Goal: Task Accomplishment & Management: Manage account settings

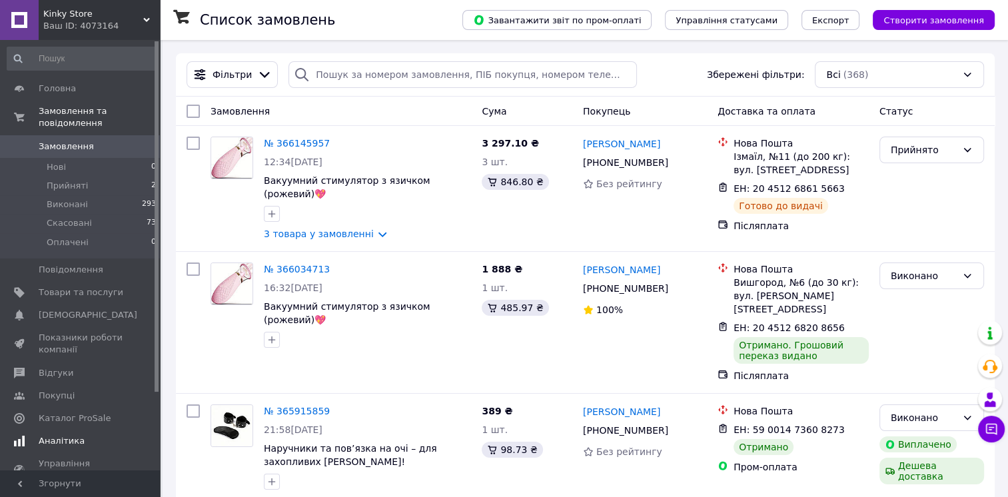
click at [67, 435] on span "Аналітика" at bounding box center [62, 441] width 46 height 12
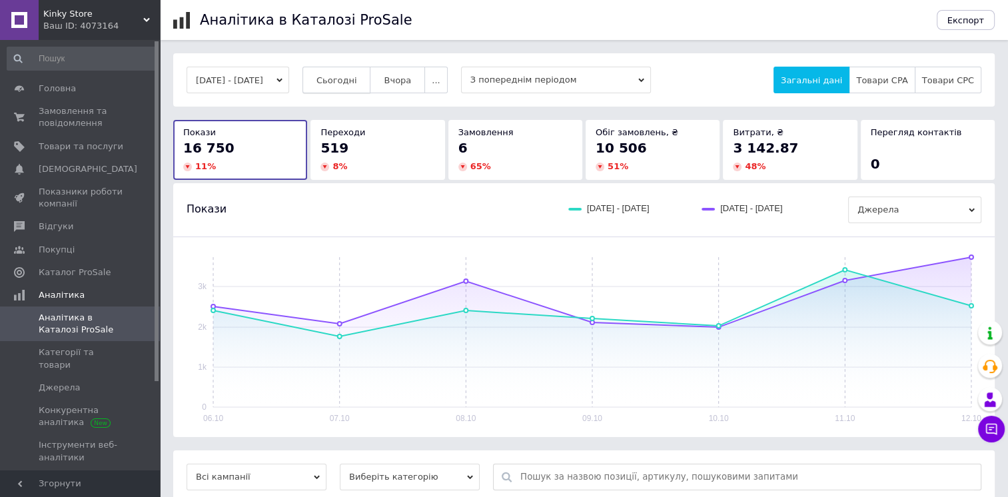
click at [357, 85] on span "Сьогодні" at bounding box center [336, 80] width 41 height 10
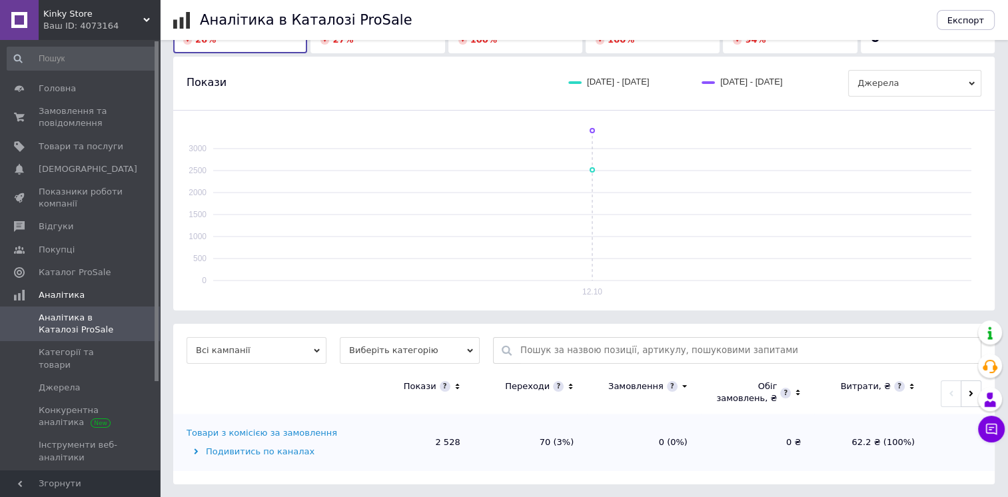
click at [288, 430] on div "Товари з комісією за замовлення" at bounding box center [262, 433] width 151 height 12
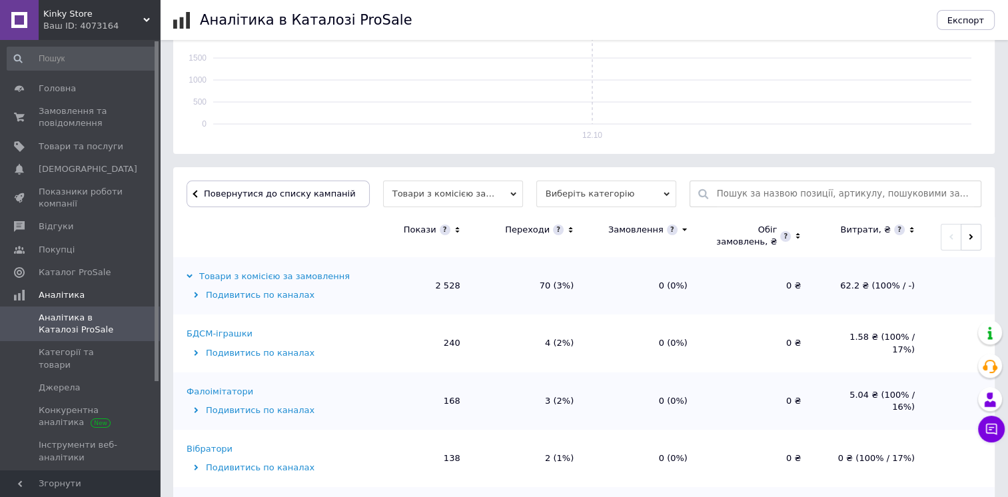
scroll to position [393, 0]
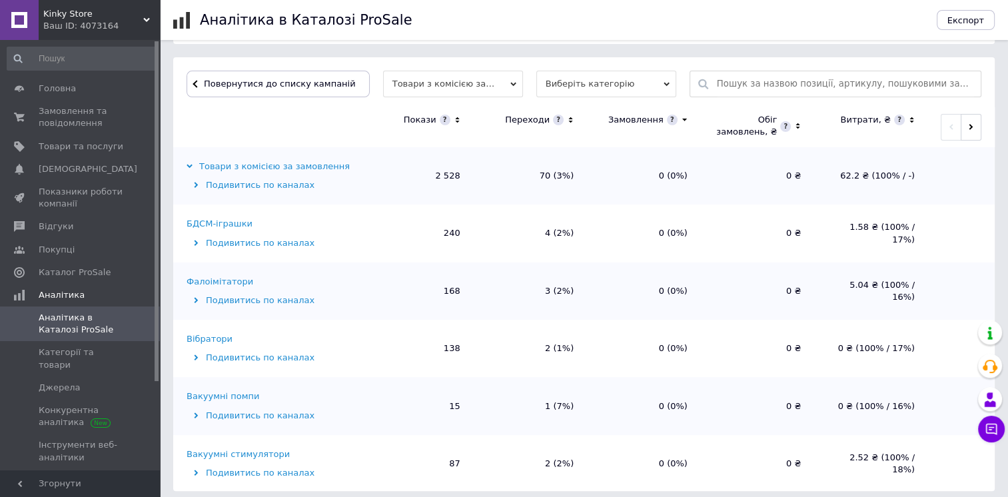
click at [454, 118] on icon at bounding box center [457, 120] width 9 height 11
click at [456, 118] on icon at bounding box center [457, 120] width 9 height 11
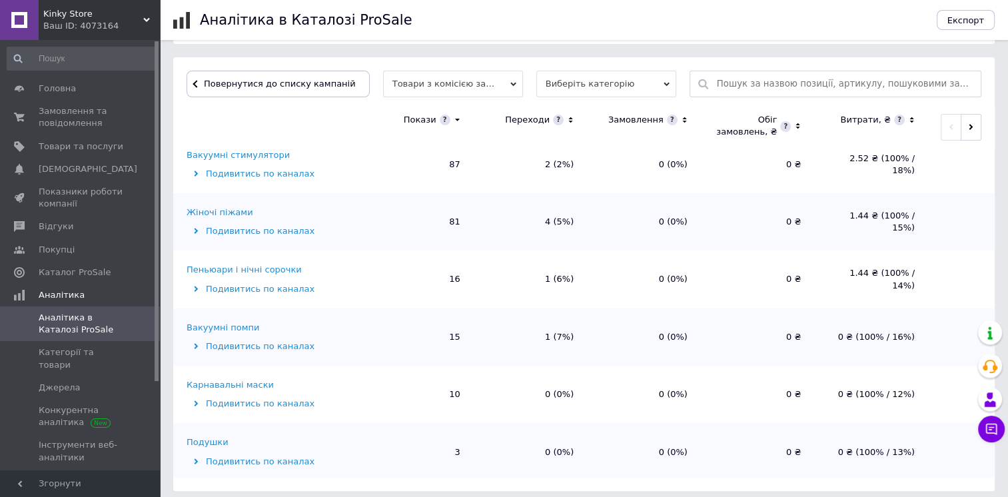
scroll to position [474, 0]
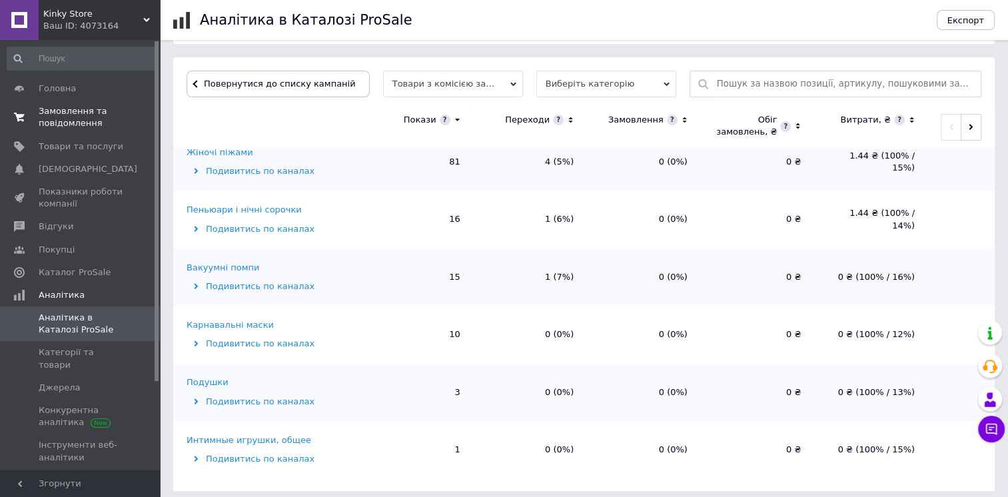
click at [66, 128] on span "Замовлення та повідомлення" at bounding box center [81, 117] width 85 height 24
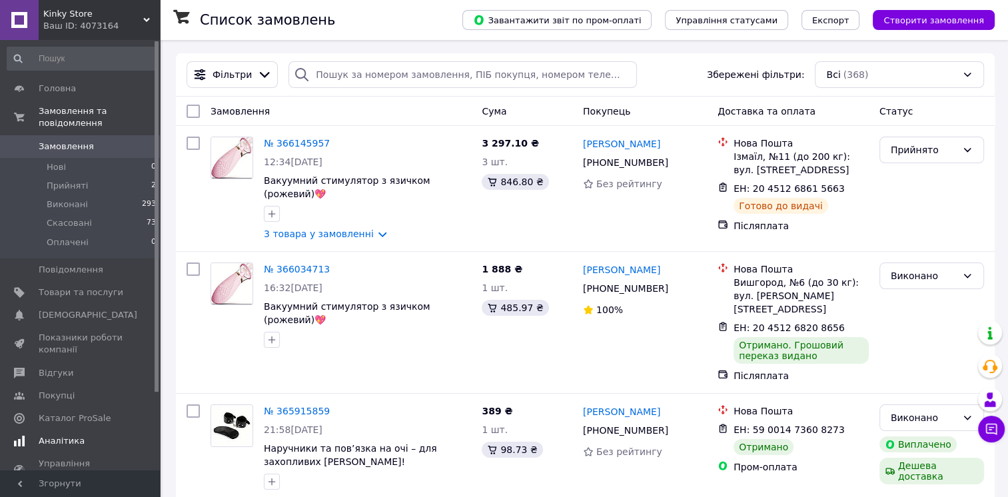
click at [59, 430] on link "Аналітика" at bounding box center [82, 441] width 164 height 23
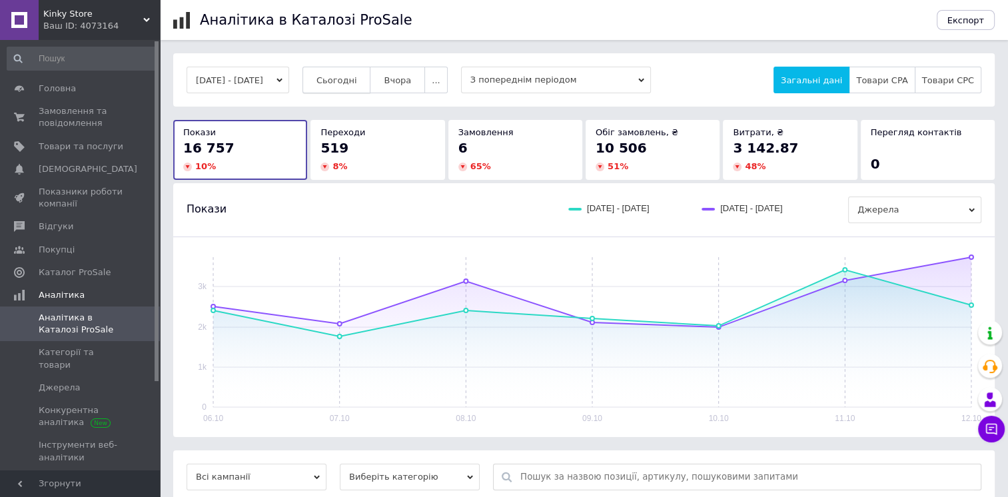
click at [354, 78] on span "Сьогодні" at bounding box center [336, 80] width 41 height 10
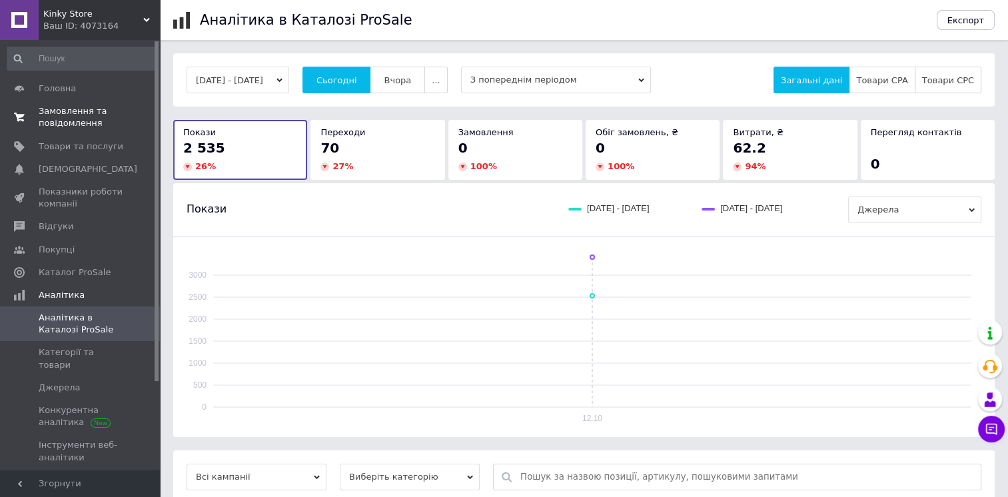
click at [47, 117] on span "Замовлення та повідомлення" at bounding box center [81, 117] width 85 height 24
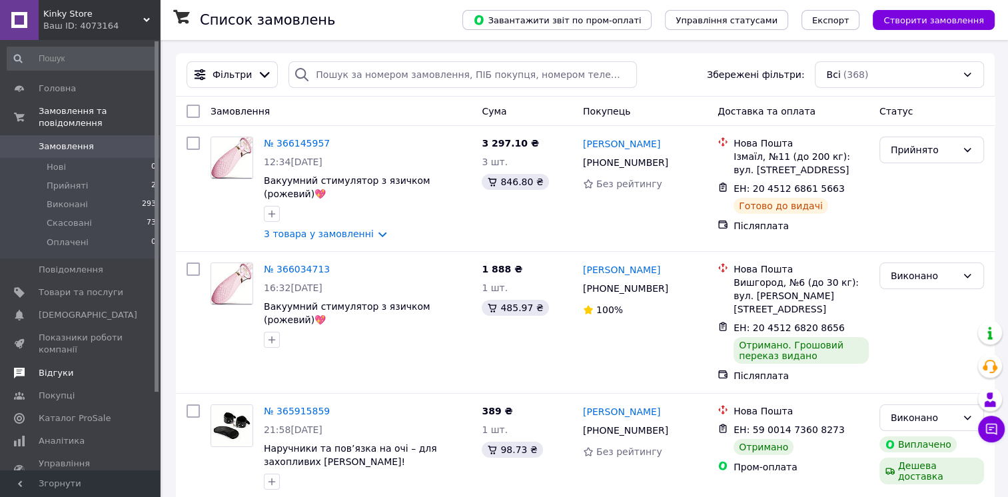
click at [59, 367] on span "Відгуки" at bounding box center [56, 373] width 35 height 12
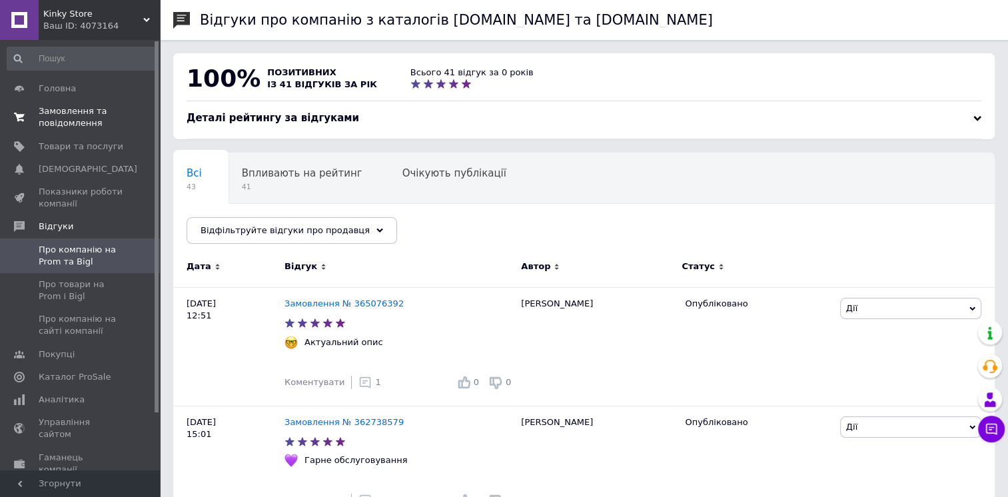
click at [112, 121] on span "Замовлення та повідомлення" at bounding box center [81, 117] width 85 height 24
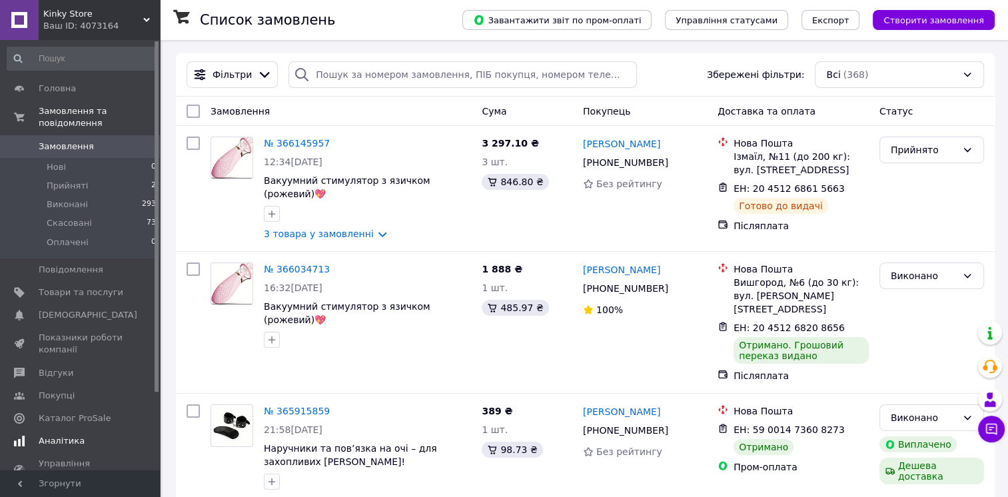
click at [61, 435] on span "Аналітика" at bounding box center [62, 441] width 46 height 12
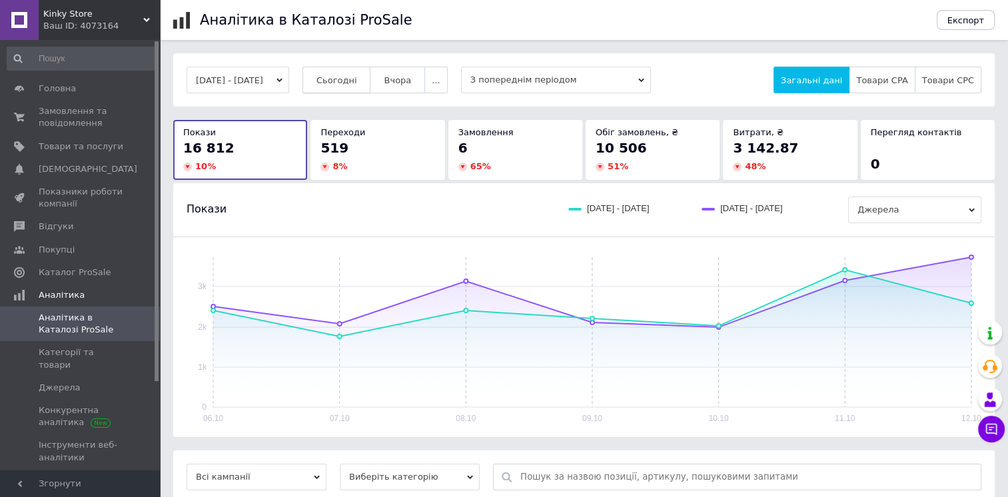
click at [357, 82] on span "Сьогодні" at bounding box center [336, 80] width 41 height 10
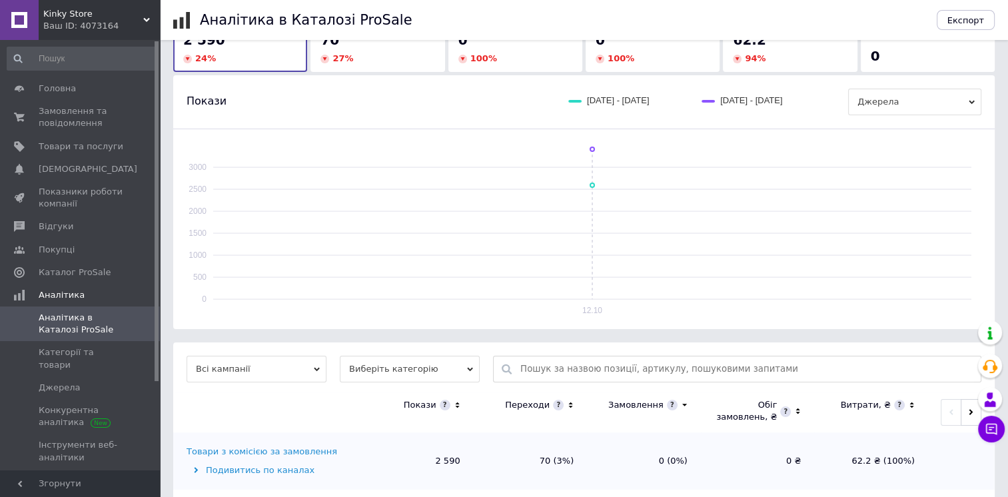
scroll to position [127, 0]
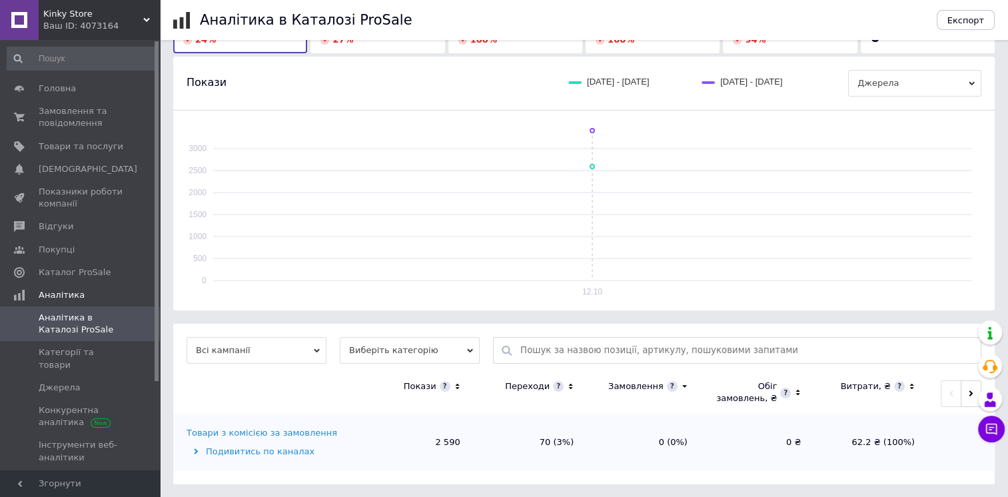
click at [306, 428] on div "Товари з комісією за замовлення" at bounding box center [262, 433] width 151 height 12
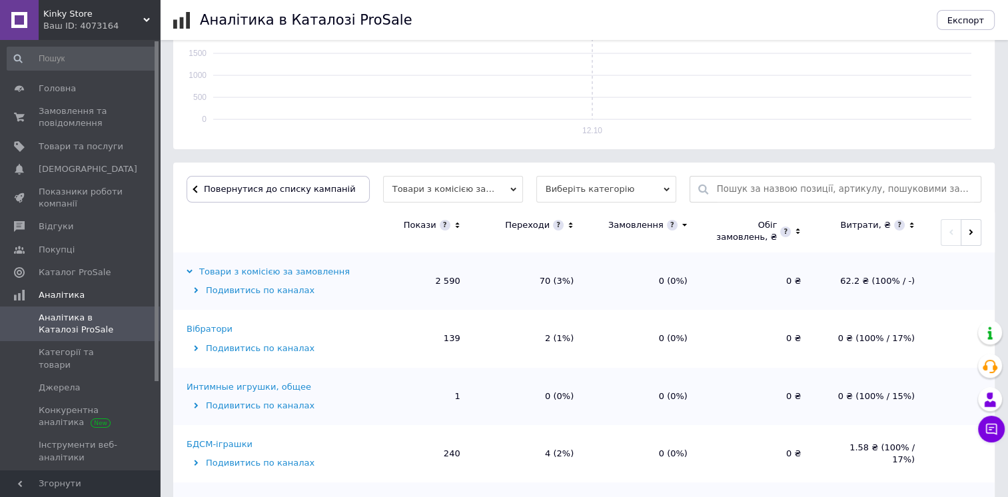
scroll to position [326, 0]
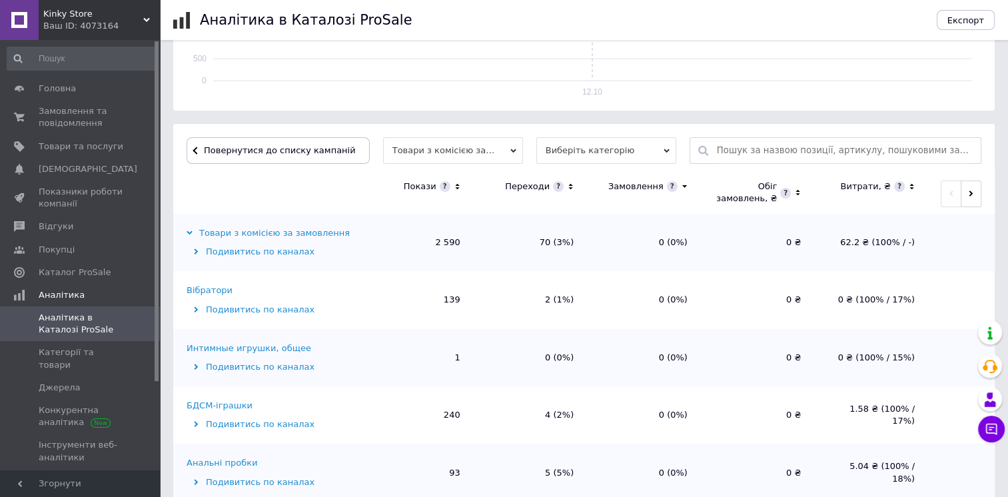
click at [458, 185] on icon at bounding box center [457, 186] width 9 height 11
click at [219, 304] on div "Подивитись по каналах" at bounding box center [272, 310] width 170 height 12
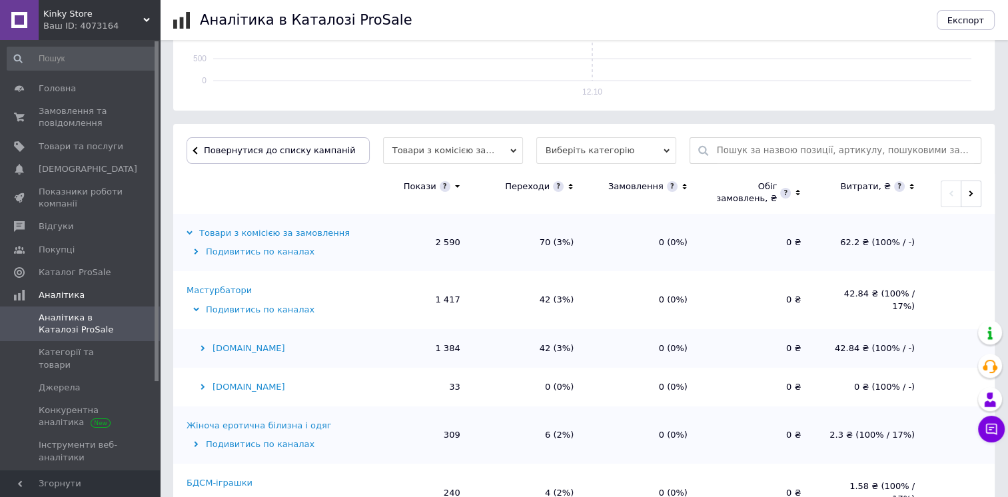
click at [216, 292] on div "Мастурбатори" at bounding box center [219, 290] width 65 height 12
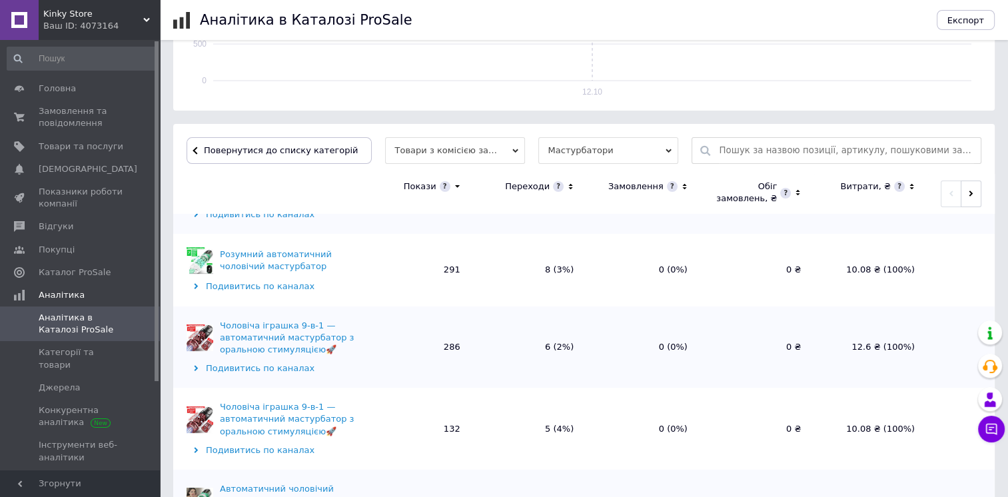
scroll to position [67, 0]
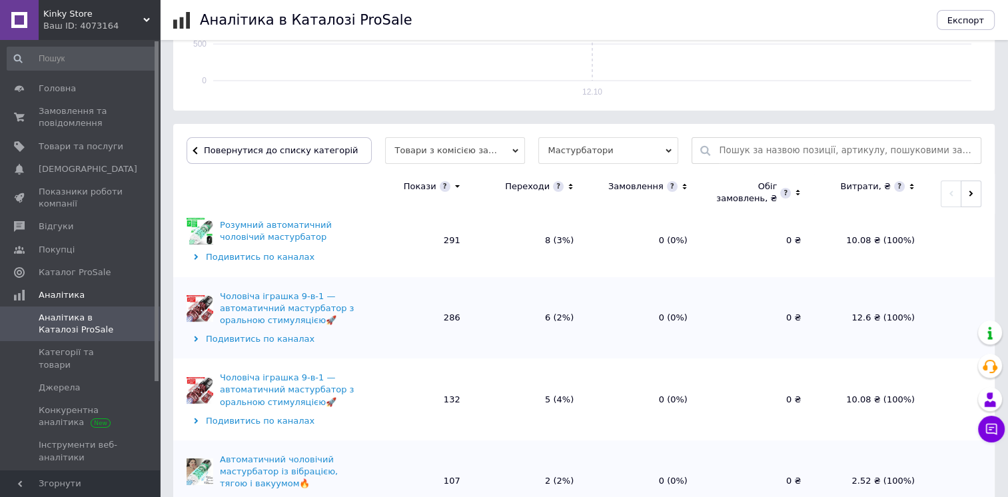
click at [113, 25] on div "Ваш ID: 4073164" at bounding box center [101, 26] width 117 height 12
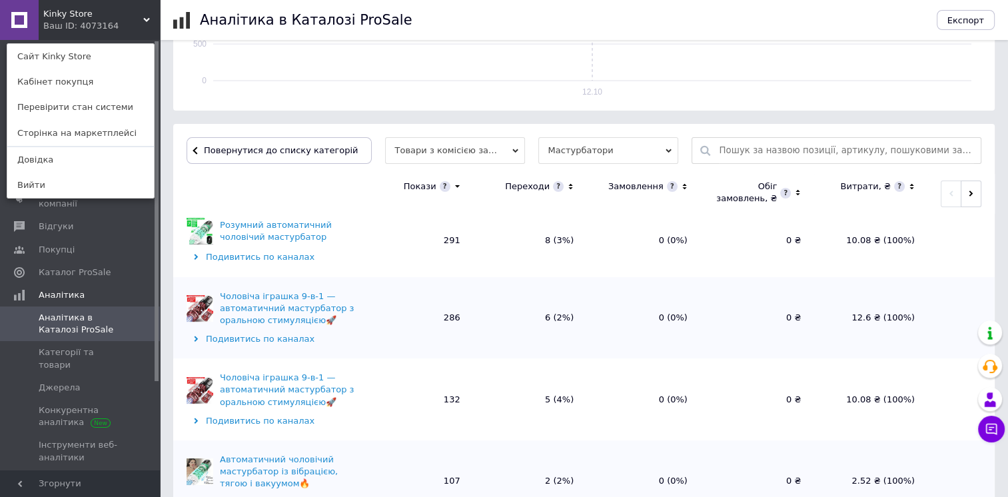
click at [73, 127] on link "Сторінка на маркетплейсі" at bounding box center [80, 133] width 147 height 25
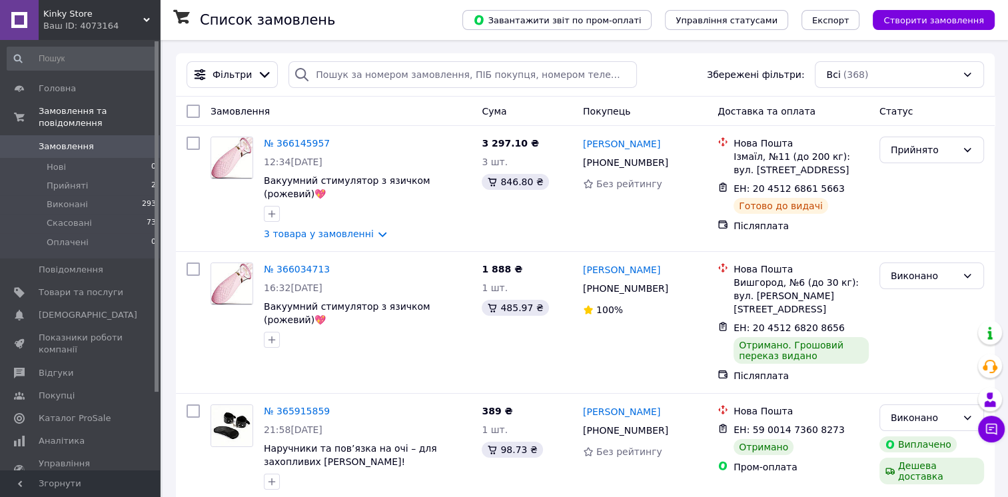
click at [53, 180] on span "Прийняті" at bounding box center [67, 186] width 41 height 12
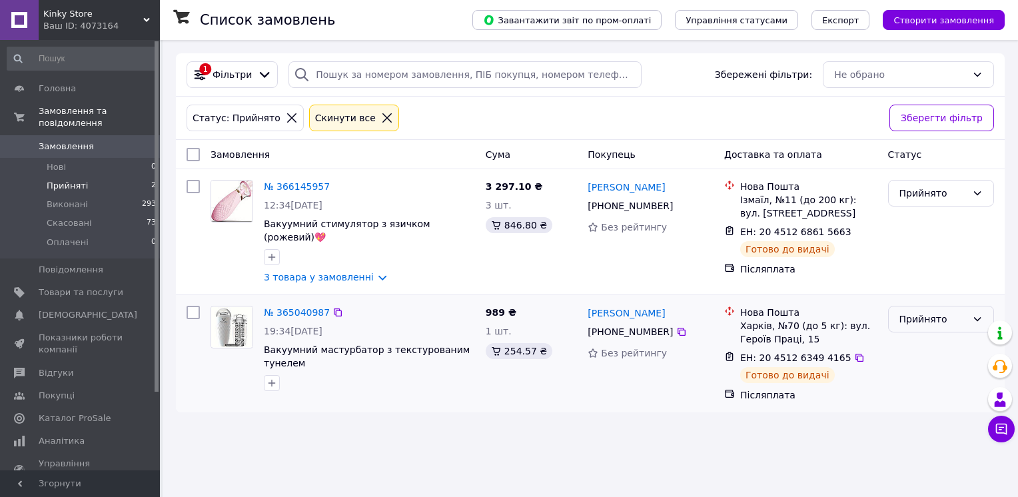
click at [920, 312] on div "Прийнято" at bounding box center [932, 319] width 67 height 15
click at [917, 369] on li "Скасовано" at bounding box center [941, 364] width 105 height 24
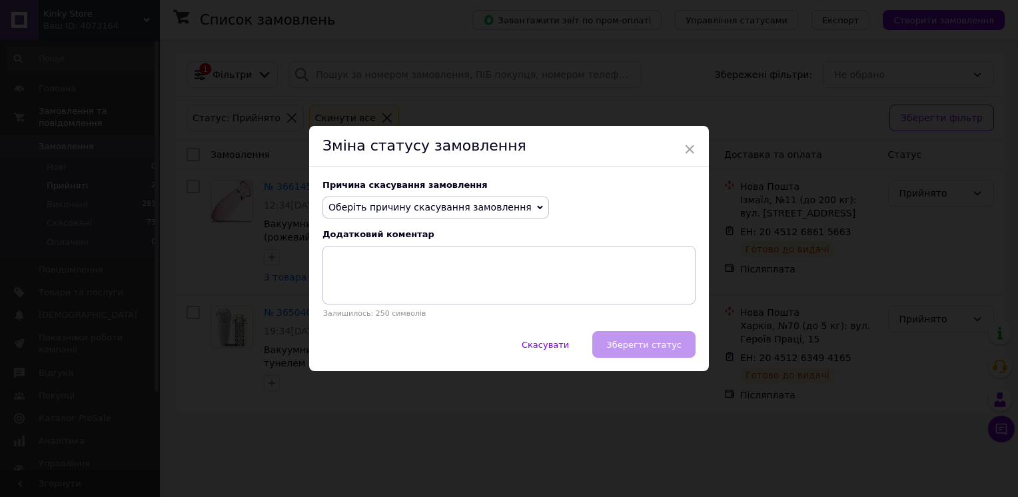
click at [348, 205] on span "Оберіть причину скасування замовлення" at bounding box center [429, 207] width 203 height 11
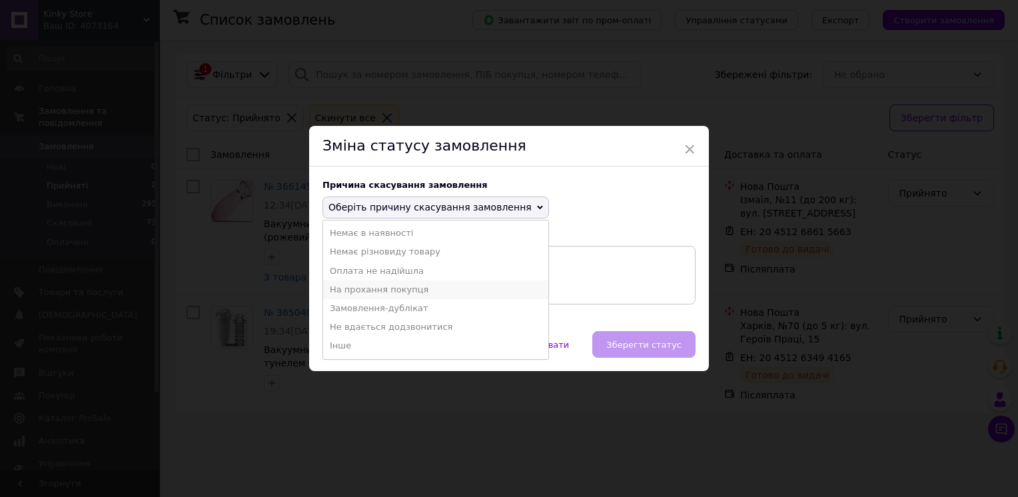
click at [356, 291] on li "На прохання покупця" at bounding box center [435, 289] width 225 height 19
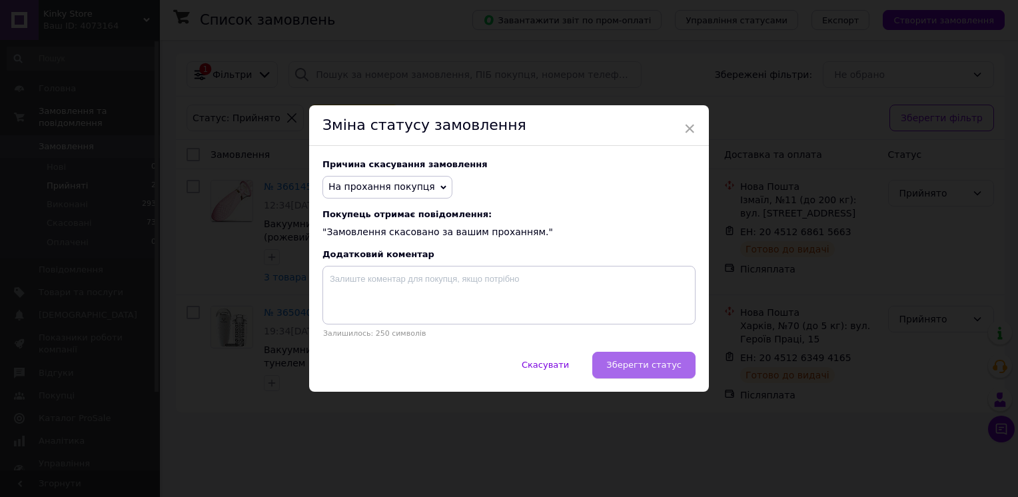
click at [659, 373] on button "Зберегти статус" at bounding box center [643, 365] width 103 height 27
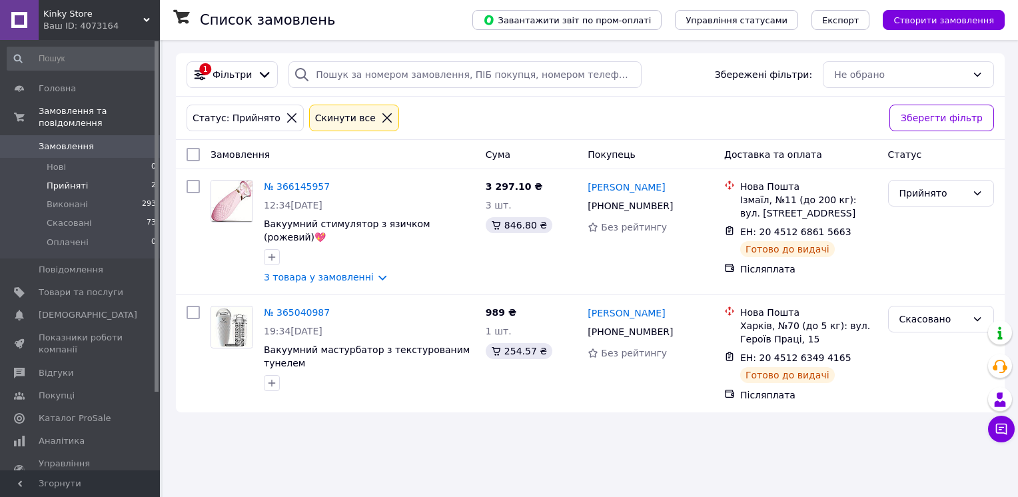
click at [67, 141] on span "Замовлення" at bounding box center [66, 147] width 55 height 12
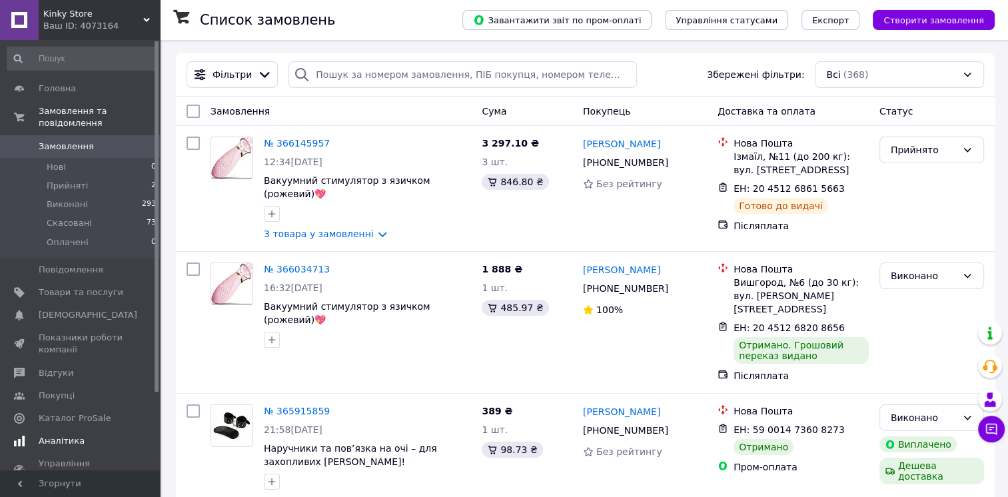
click at [55, 435] on span "Аналітика" at bounding box center [62, 441] width 46 height 12
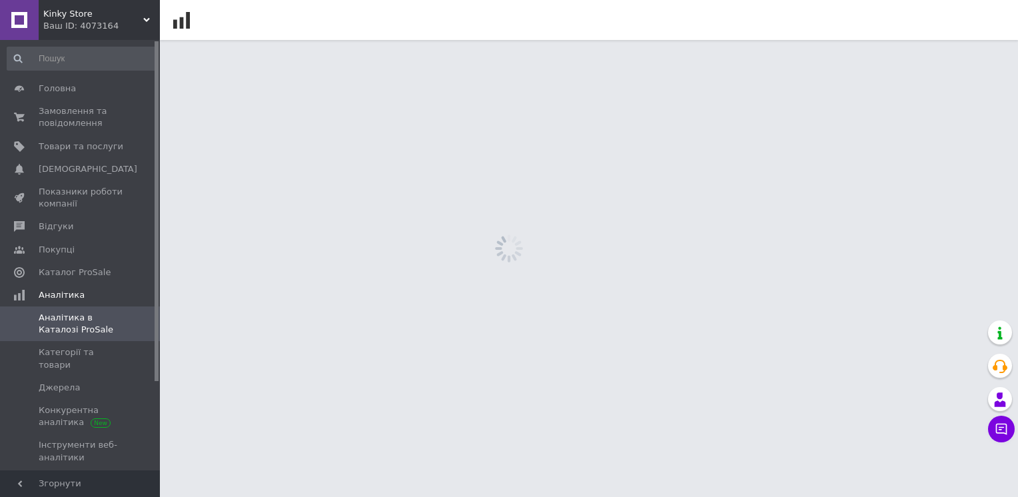
click at [355, 40] on html "Kinky Store Ваш ID: 4073164 Сайт Kinky Store Кабінет покупця Перевірити стан си…" at bounding box center [509, 20] width 1018 height 40
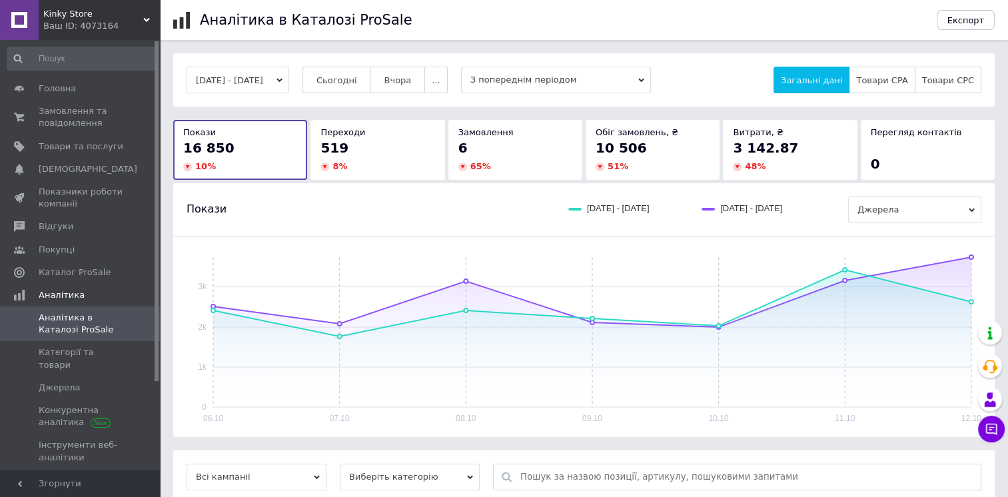
click at [336, 83] on button "Сьогодні" at bounding box center [336, 80] width 69 height 27
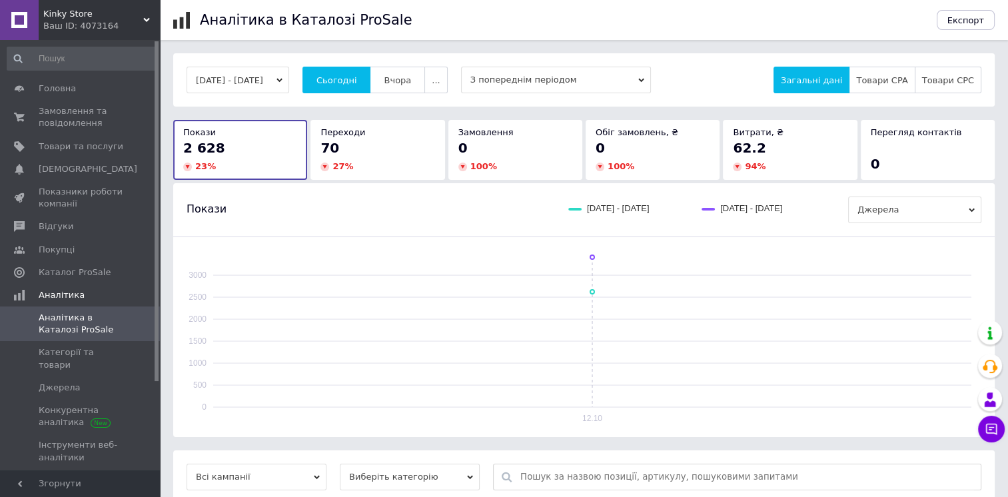
click at [251, 70] on button "[DATE] - [DATE]" at bounding box center [238, 80] width 103 height 27
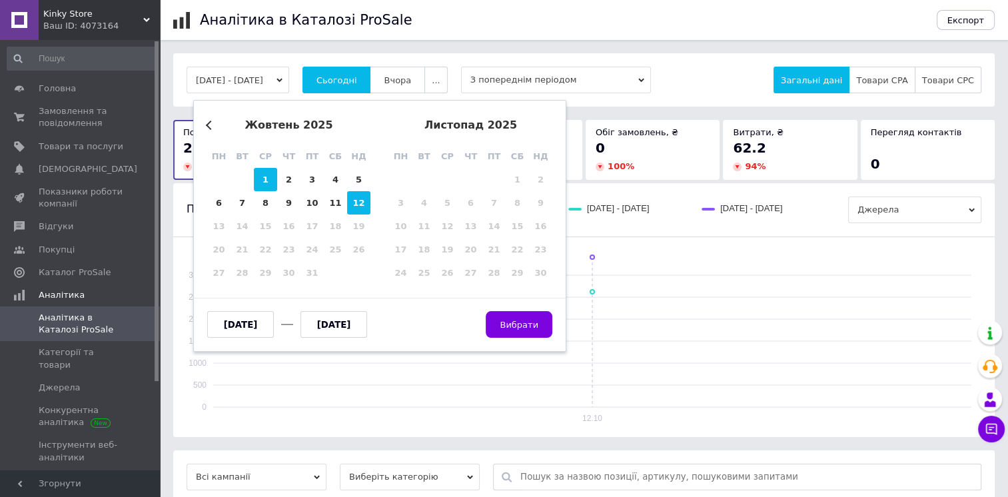
click at [254, 179] on div "1" at bounding box center [265, 179] width 23 height 23
type input "01.10.2025"
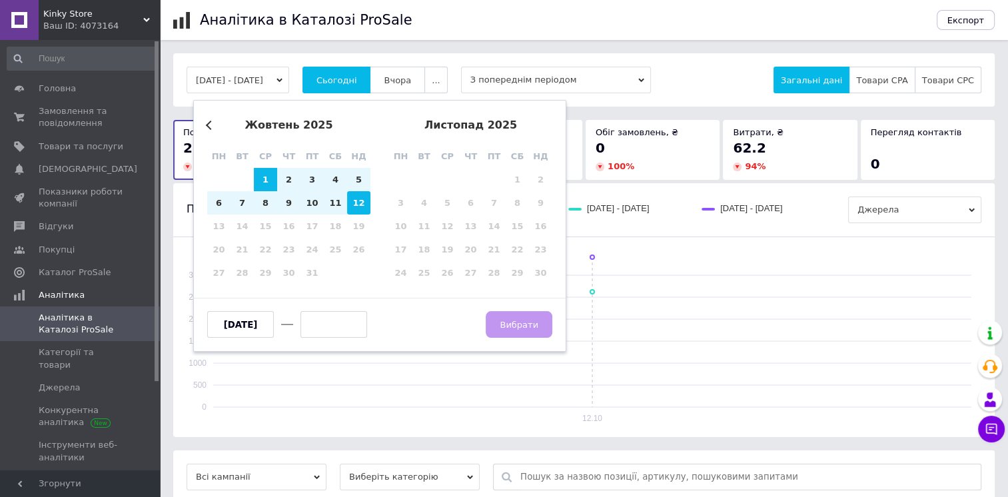
click at [364, 204] on div "12" at bounding box center [358, 202] width 23 height 23
type input "12.10.2025"
click at [532, 324] on span "Вибрати" at bounding box center [519, 325] width 39 height 10
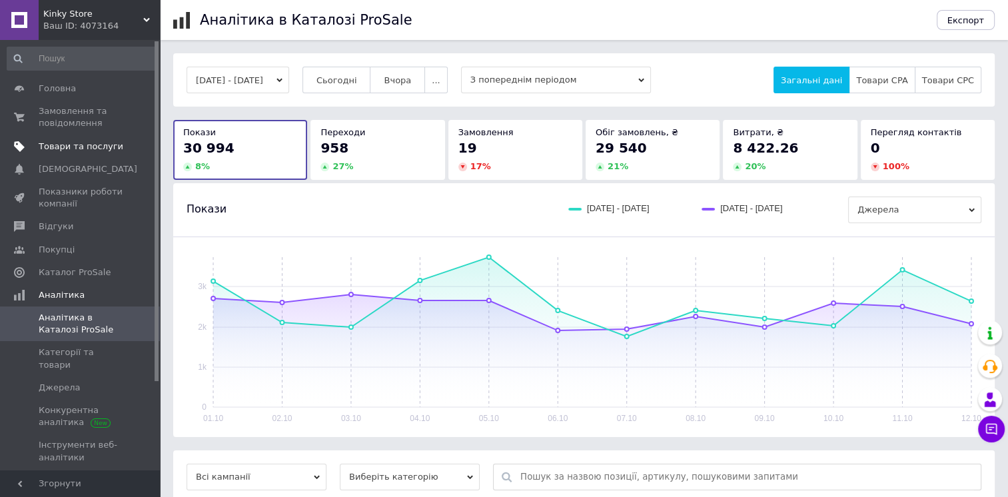
click at [101, 148] on span "Товари та послуги" at bounding box center [81, 147] width 85 height 12
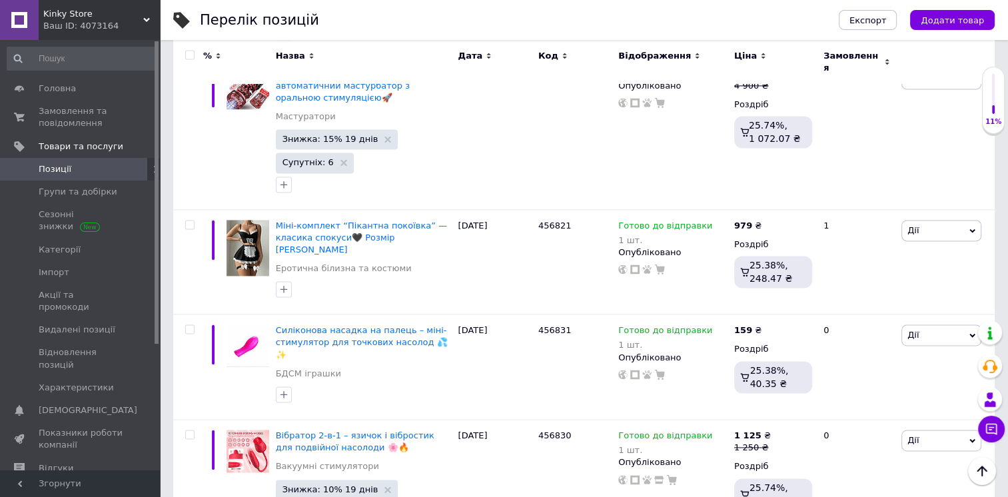
scroll to position [1532, 0]
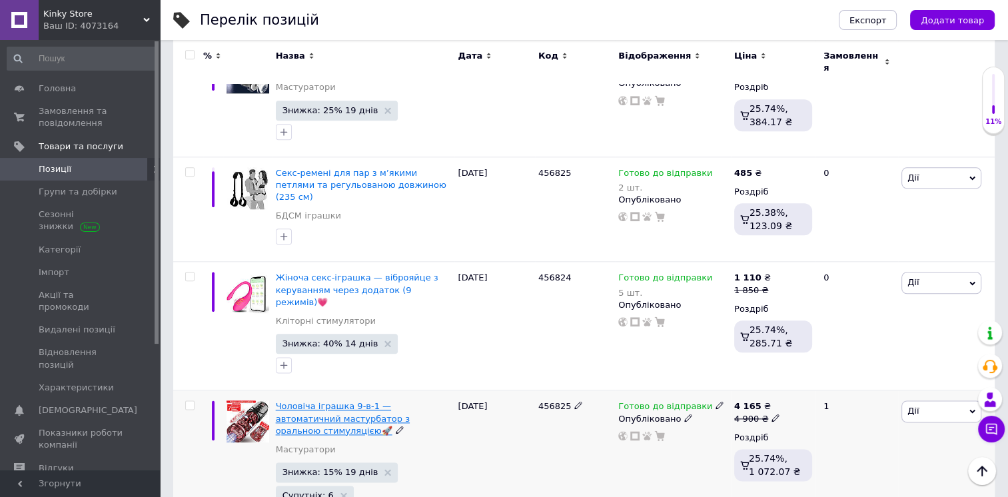
click at [322, 401] on span "Чоловіча іграшка 9-в-1 — автоматичний мастурбатор з оральною стимуляцією🚀" at bounding box center [343, 418] width 134 height 34
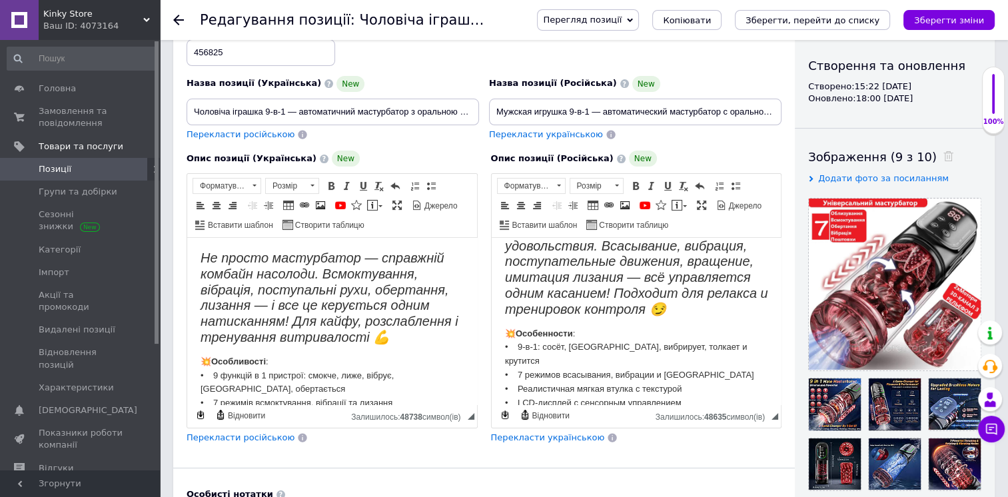
scroll to position [67, 0]
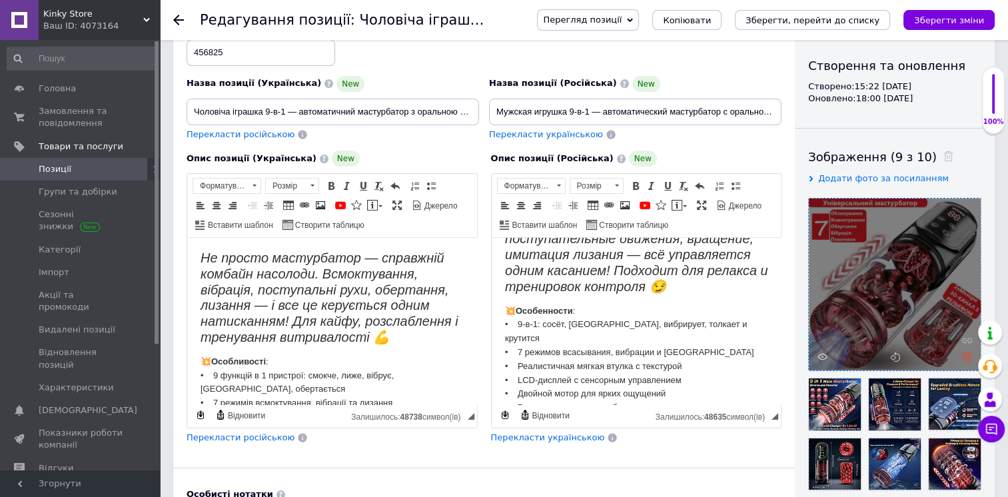
click at [965, 353] on icon at bounding box center [967, 357] width 10 height 10
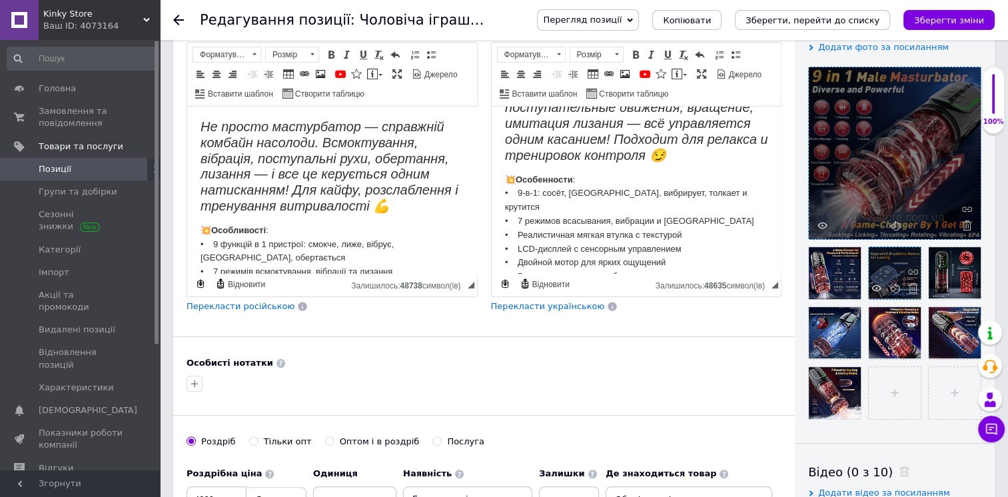
scroll to position [266, 0]
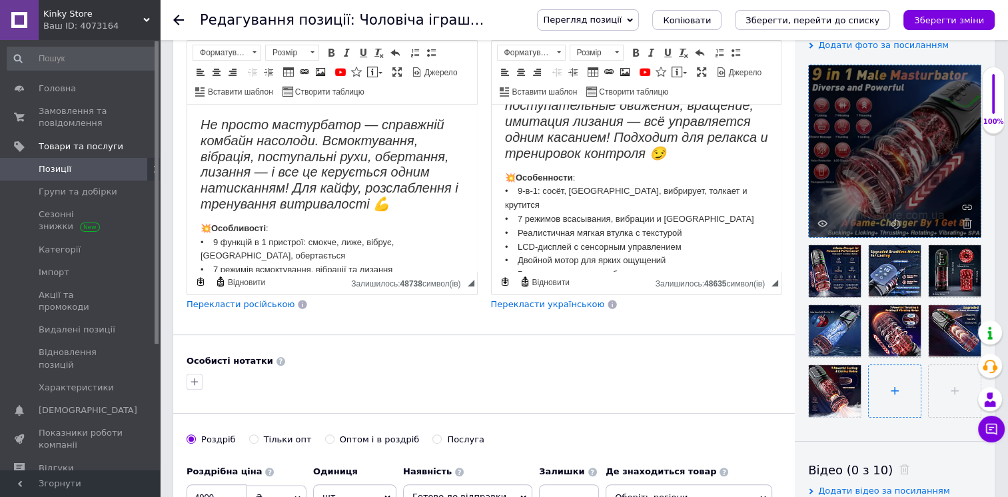
click at [889, 374] on input "file" at bounding box center [895, 391] width 52 height 52
type input "C:\fakepath\photo_2025-10-12_17-03-44.jpg"
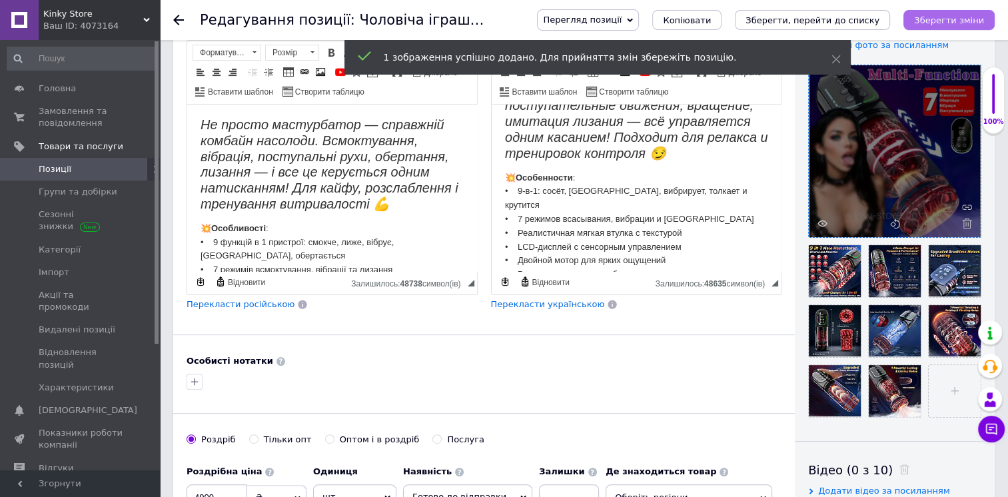
click at [968, 17] on icon "Зберегти зміни" at bounding box center [949, 20] width 70 height 10
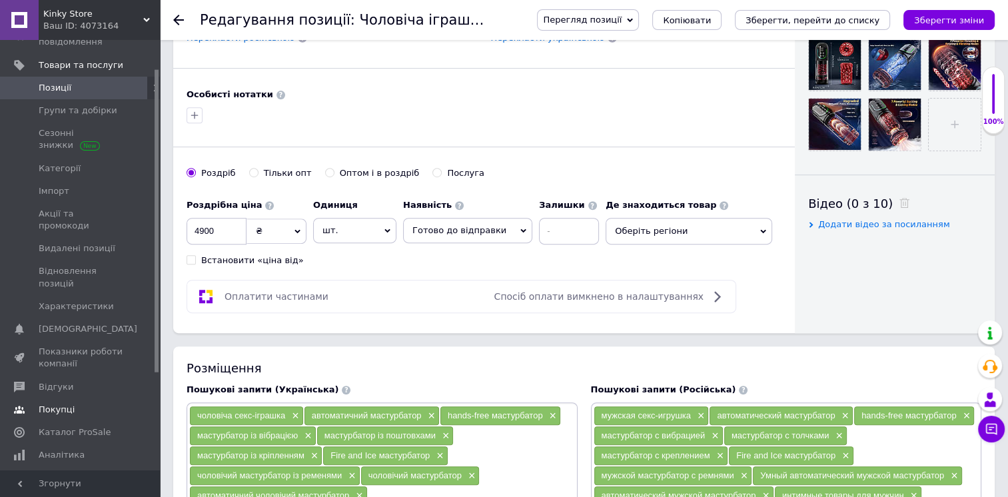
scroll to position [133, 0]
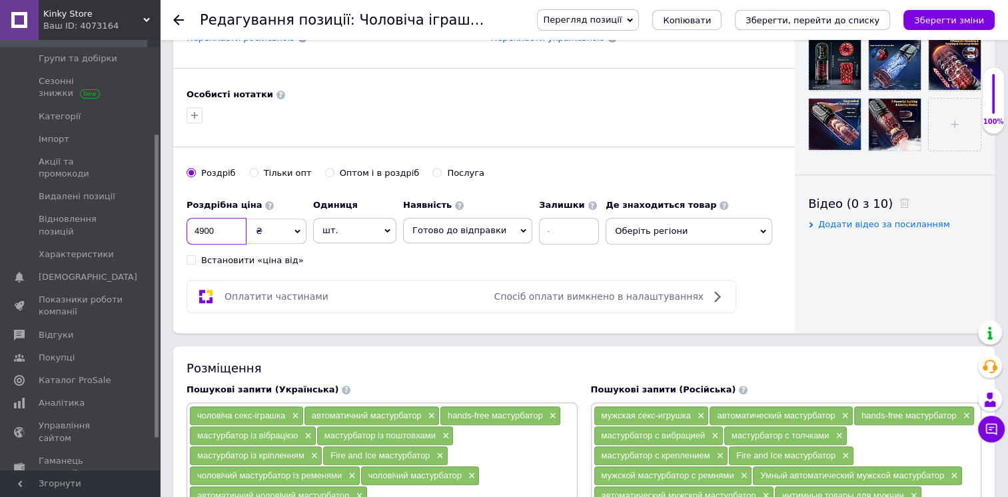
click at [223, 235] on input "4900" at bounding box center [217, 231] width 60 height 27
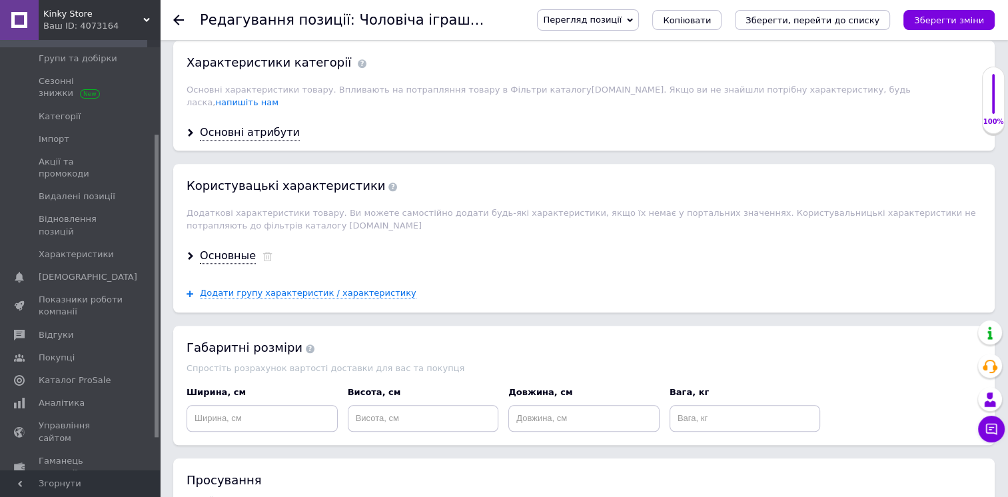
scroll to position [1266, 0]
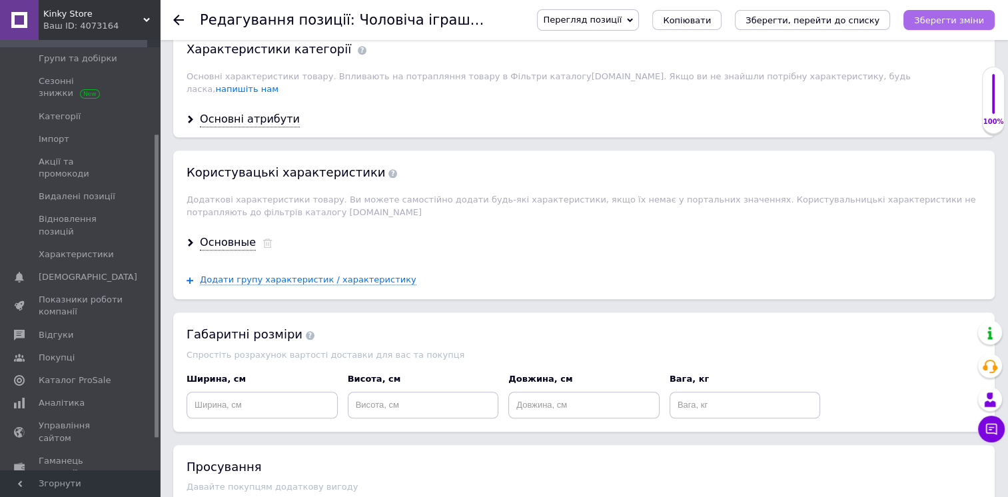
type input "5400"
click at [938, 23] on icon "Зберегти зміни" at bounding box center [949, 20] width 70 height 10
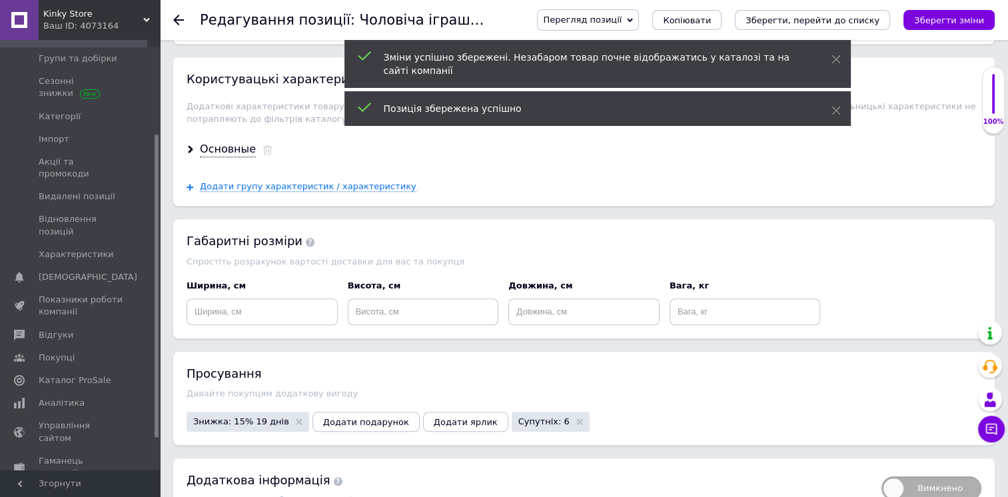
scroll to position [1419, 0]
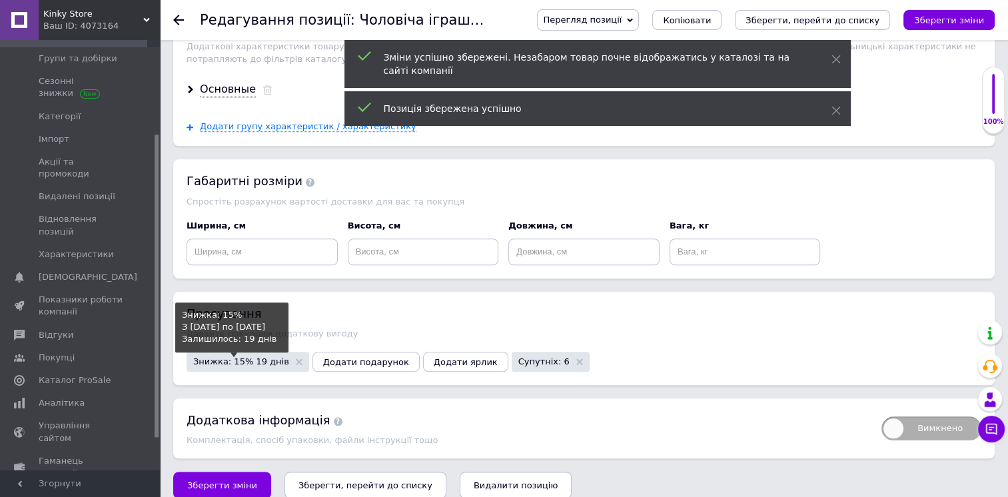
click at [245, 357] on span "Знижка: 15% 19 днів" at bounding box center [241, 361] width 96 height 9
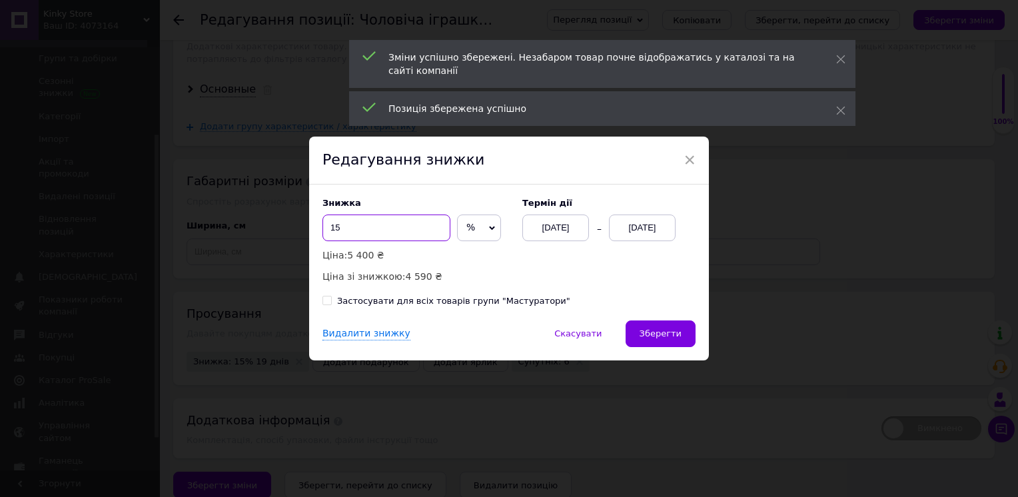
click at [354, 223] on input "15" at bounding box center [386, 228] width 128 height 27
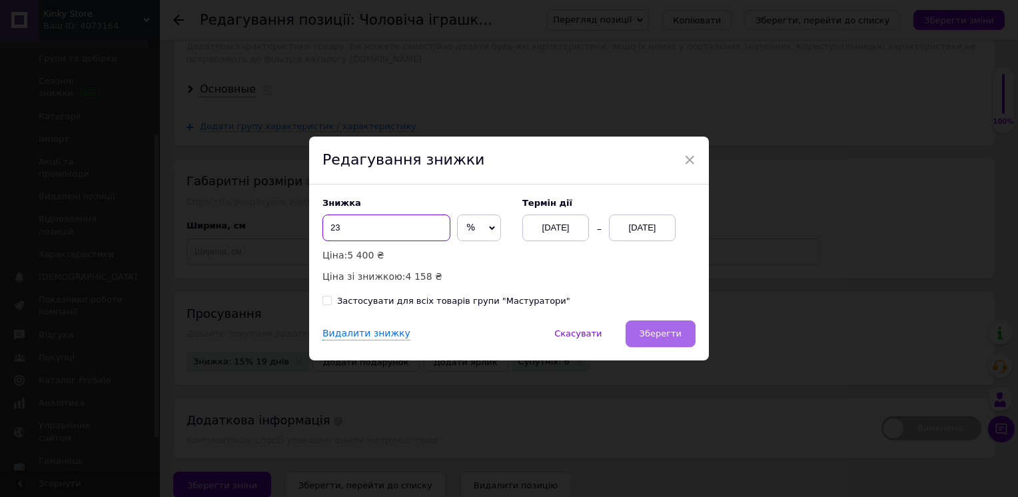
type input "23"
click at [658, 329] on span "Зберегти" at bounding box center [661, 333] width 42 height 10
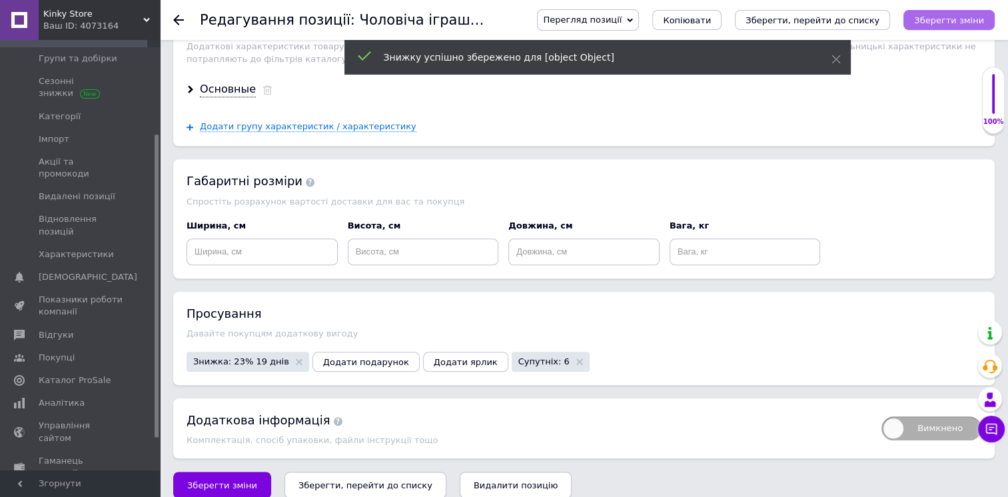
click at [984, 24] on button "Зберегти зміни" at bounding box center [948, 20] width 91 height 20
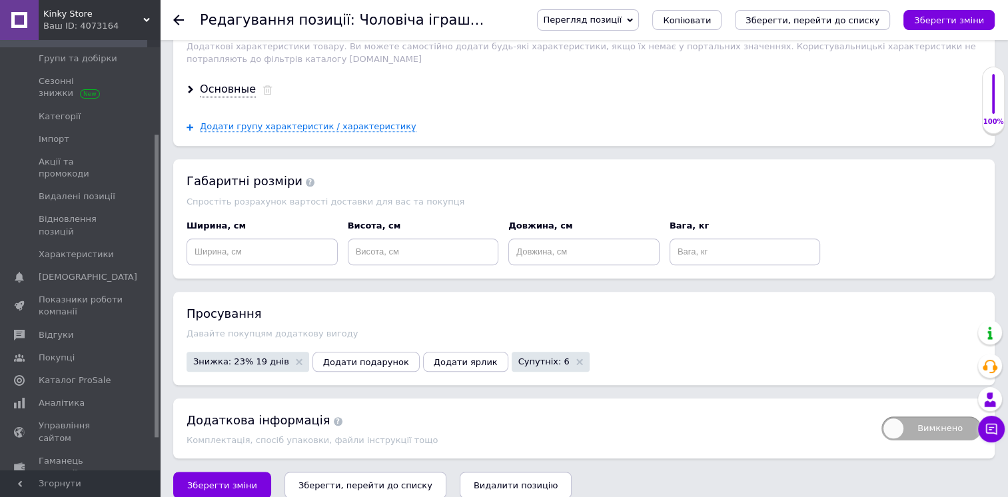
click at [957, 23] on icon "Зберегти зміни" at bounding box center [949, 20] width 70 height 10
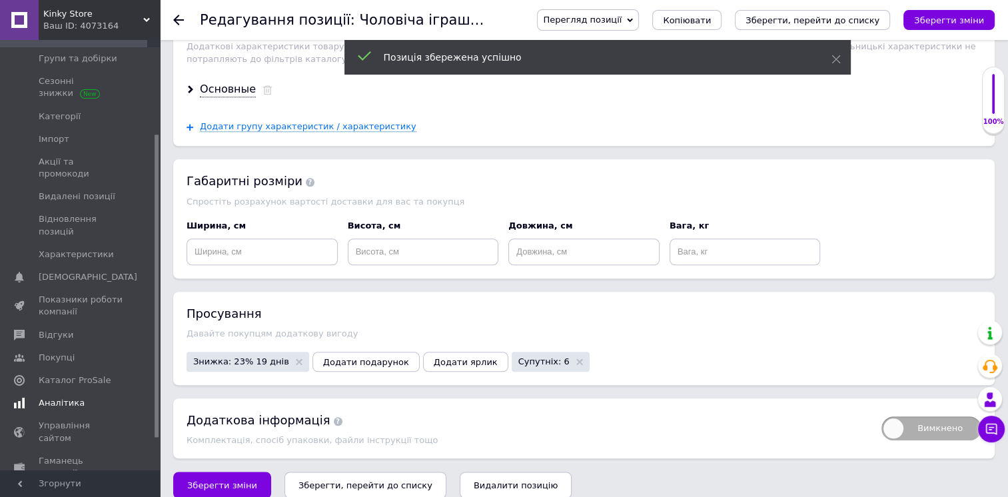
click at [58, 397] on span "Аналітика" at bounding box center [62, 403] width 46 height 12
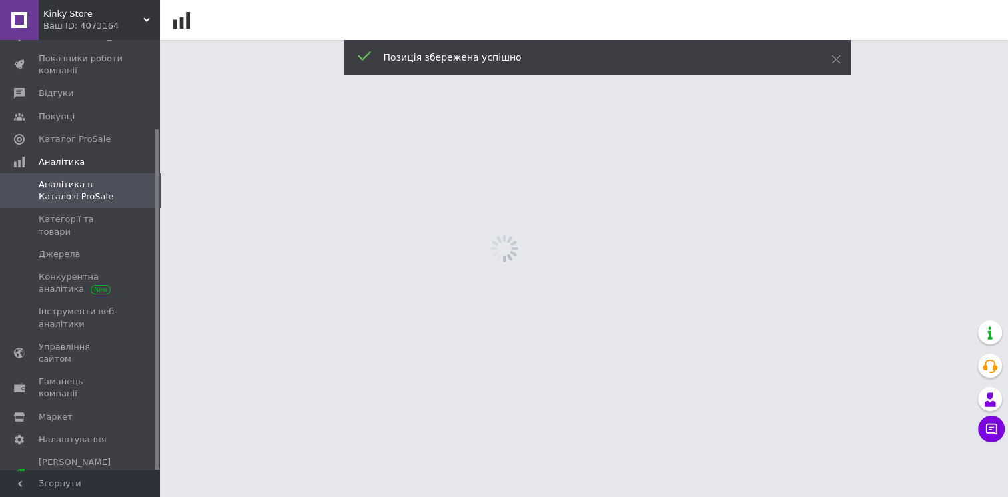
scroll to position [112, 0]
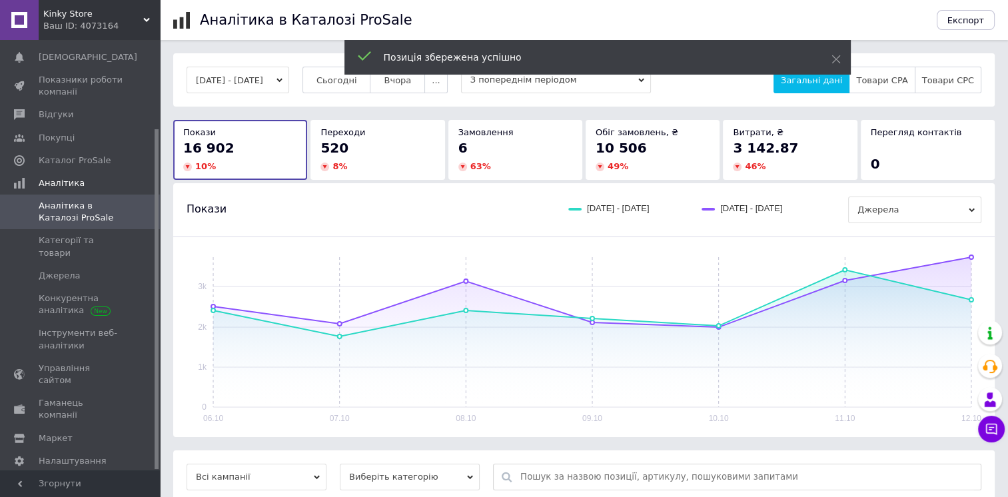
drag, startPoint x: 342, startPoint y: 87, endPoint x: 325, endPoint y: 171, distance: 86.4
click at [342, 87] on button "Сьогодні" at bounding box center [336, 80] width 69 height 27
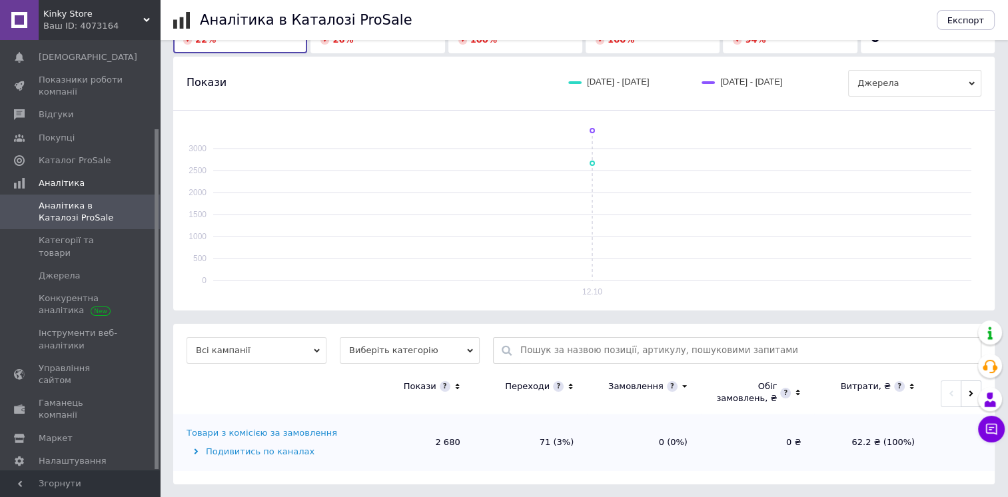
click at [249, 437] on div "Товари з комісією за замовлення" at bounding box center [262, 433] width 151 height 12
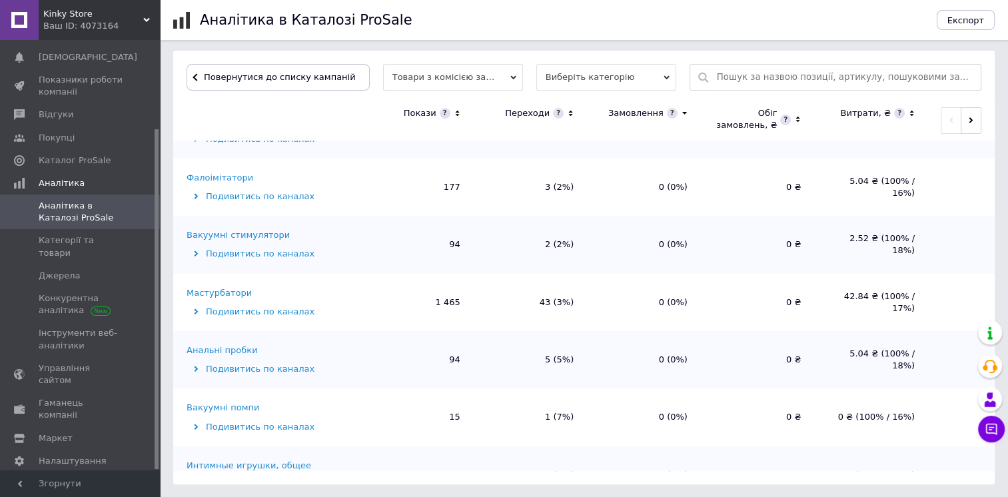
scroll to position [333, 0]
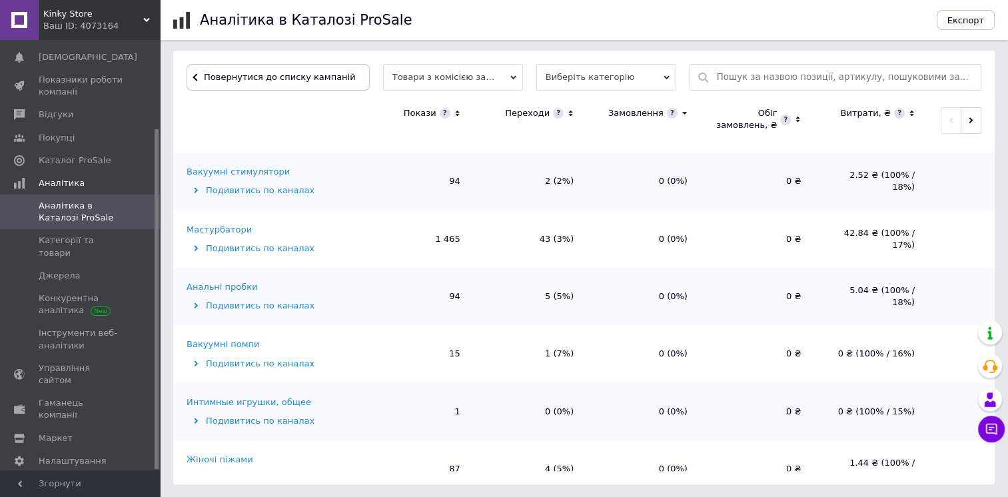
click at [237, 229] on div "Мастурбатори" at bounding box center [219, 230] width 65 height 12
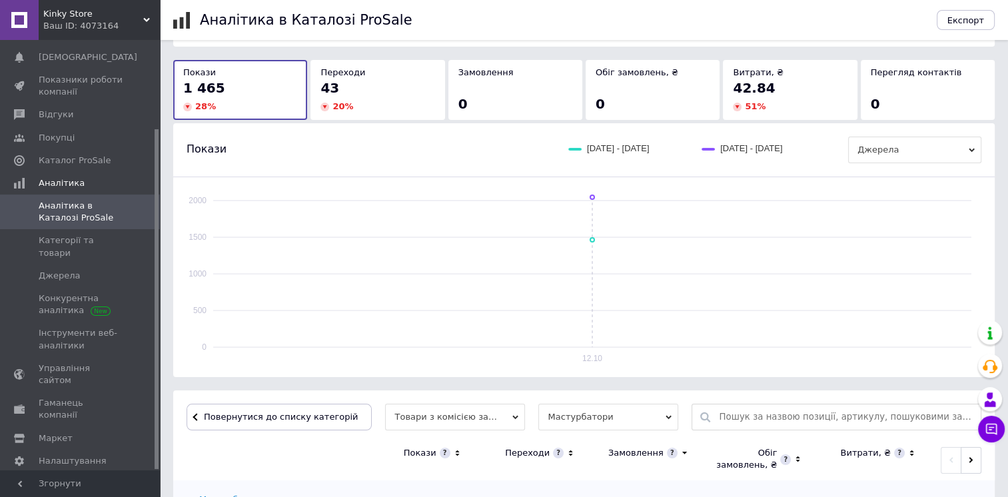
scroll to position [400, 0]
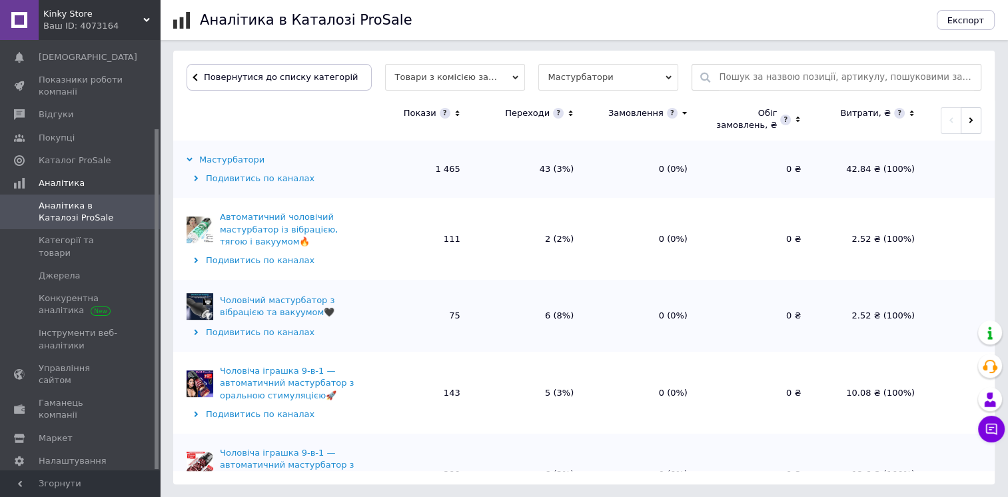
click at [459, 113] on icon at bounding box center [457, 113] width 9 height 11
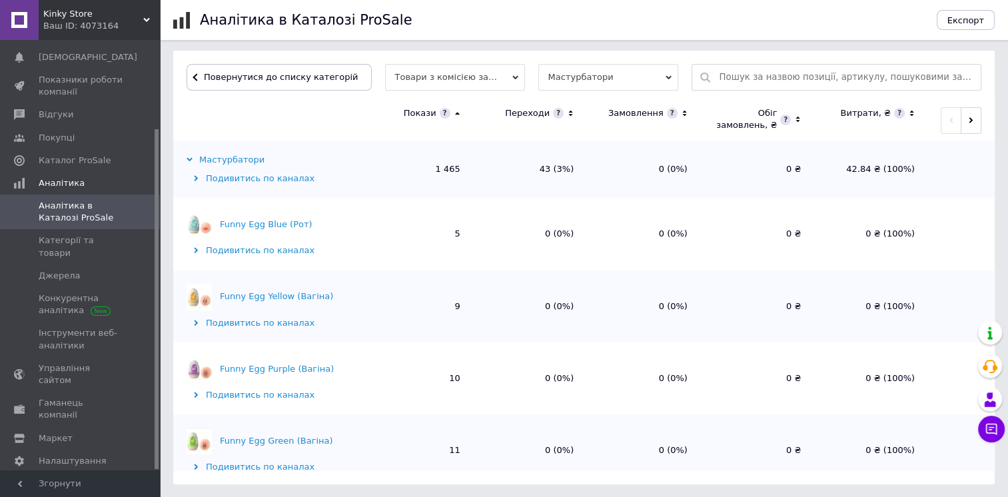
click at [459, 113] on icon at bounding box center [457, 113] width 9 height 11
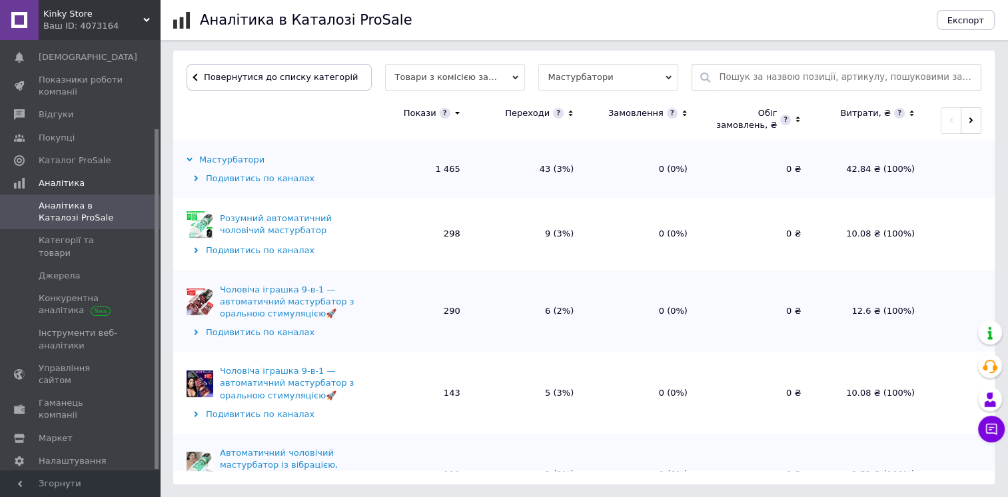
click at [140, 22] on div "Ваш ID: 4073164" at bounding box center [101, 26] width 117 height 12
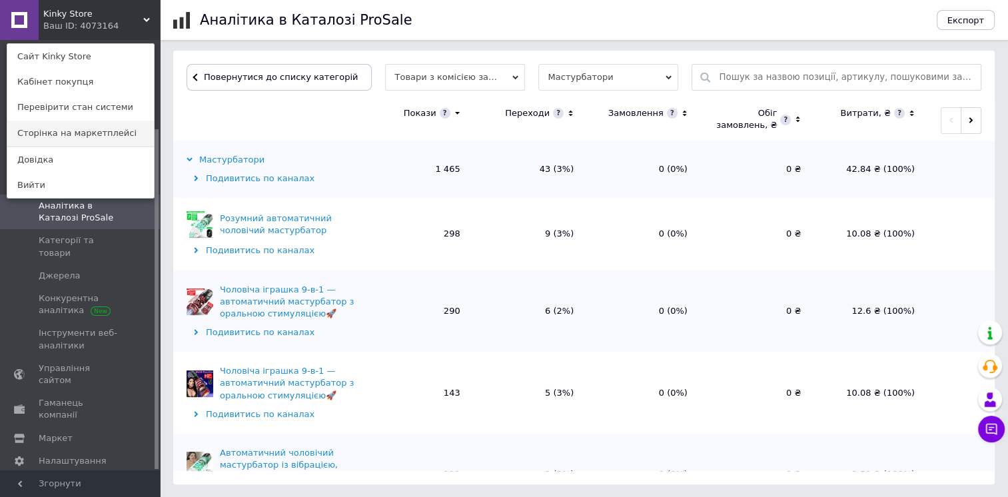
click at [91, 129] on link "Сторінка на маркетплейсі" at bounding box center [80, 133] width 147 height 25
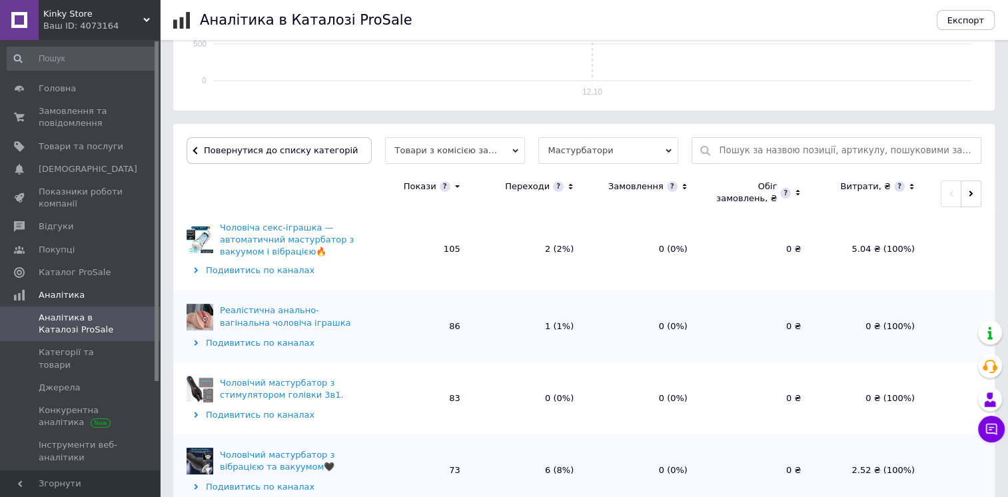
scroll to position [400, 0]
